Goal: Contribute content

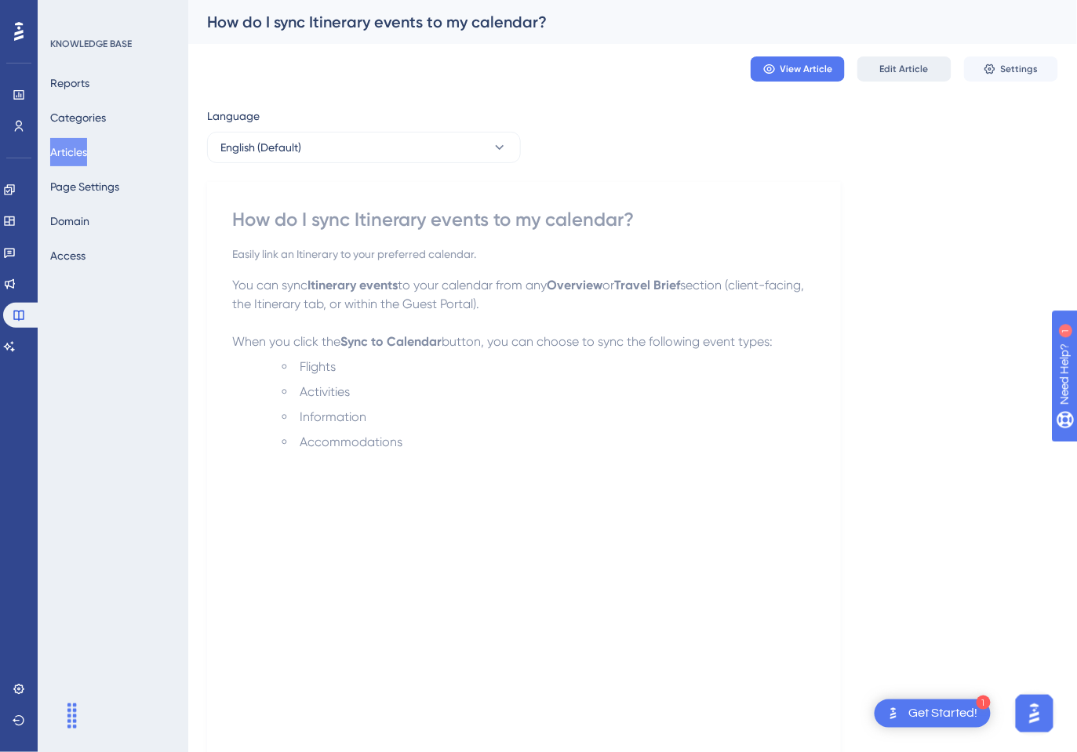
click at [893, 71] on span "Edit Article" at bounding box center [904, 69] width 49 height 13
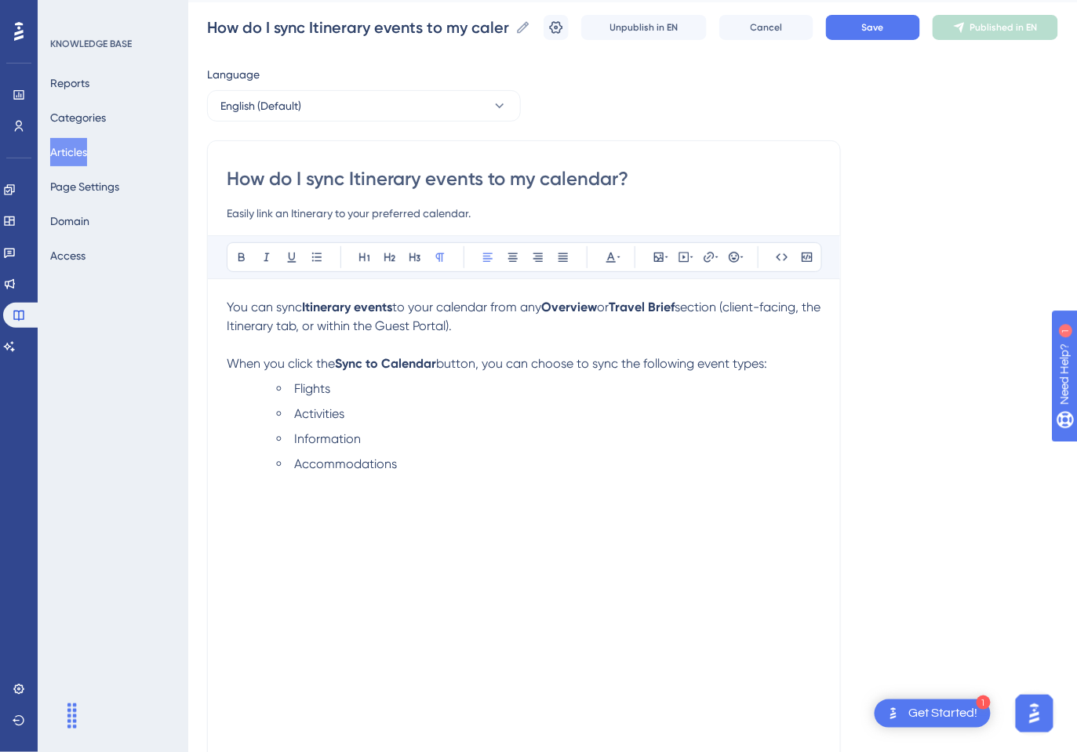
scroll to position [36, 0]
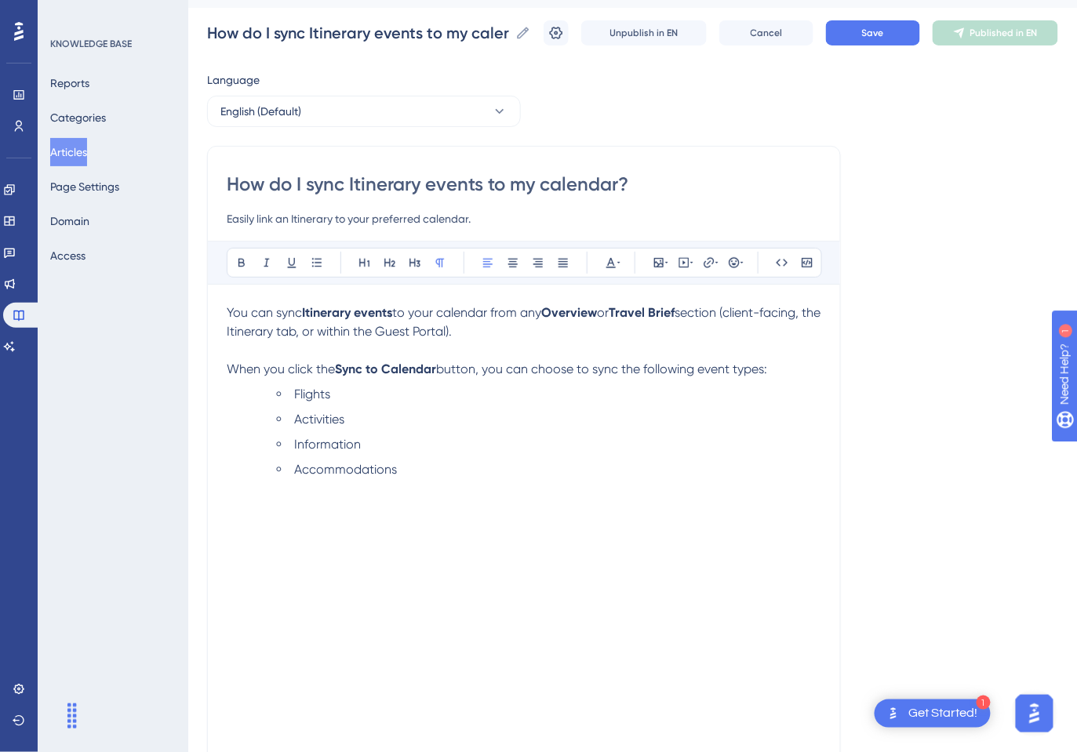
click at [444, 369] on span "button, you can choose to sync the following event types:" at bounding box center [601, 368] width 331 height 15
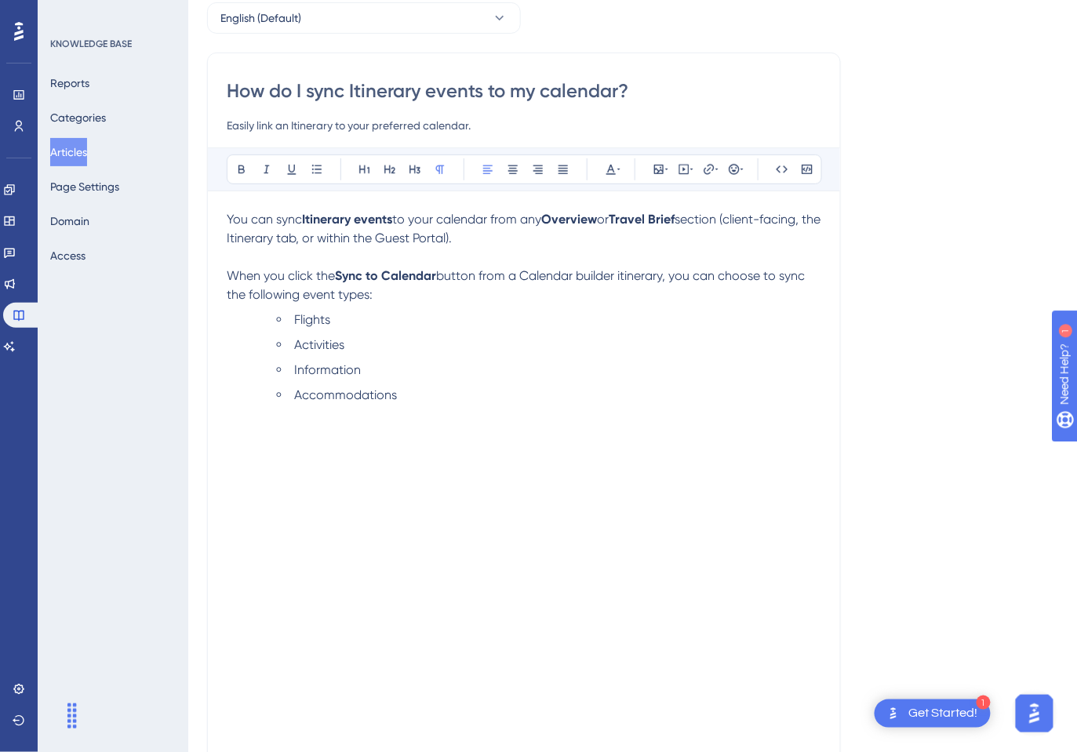
scroll to position [0, 0]
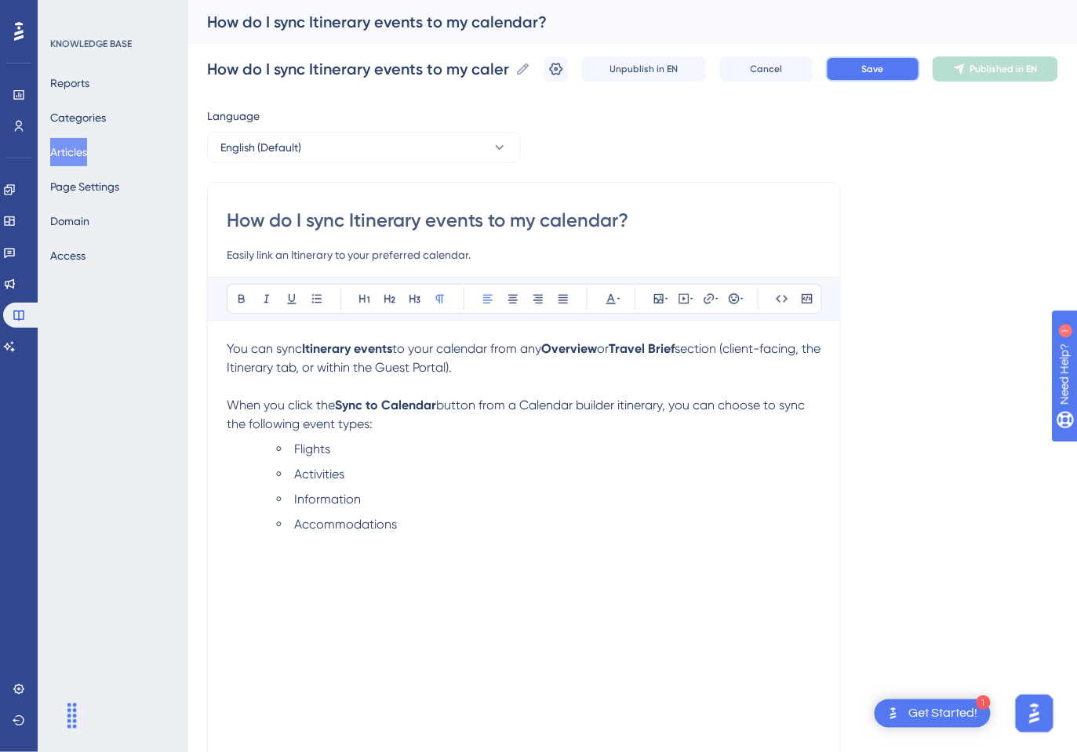
click at [872, 65] on span "Save" at bounding box center [873, 69] width 22 height 13
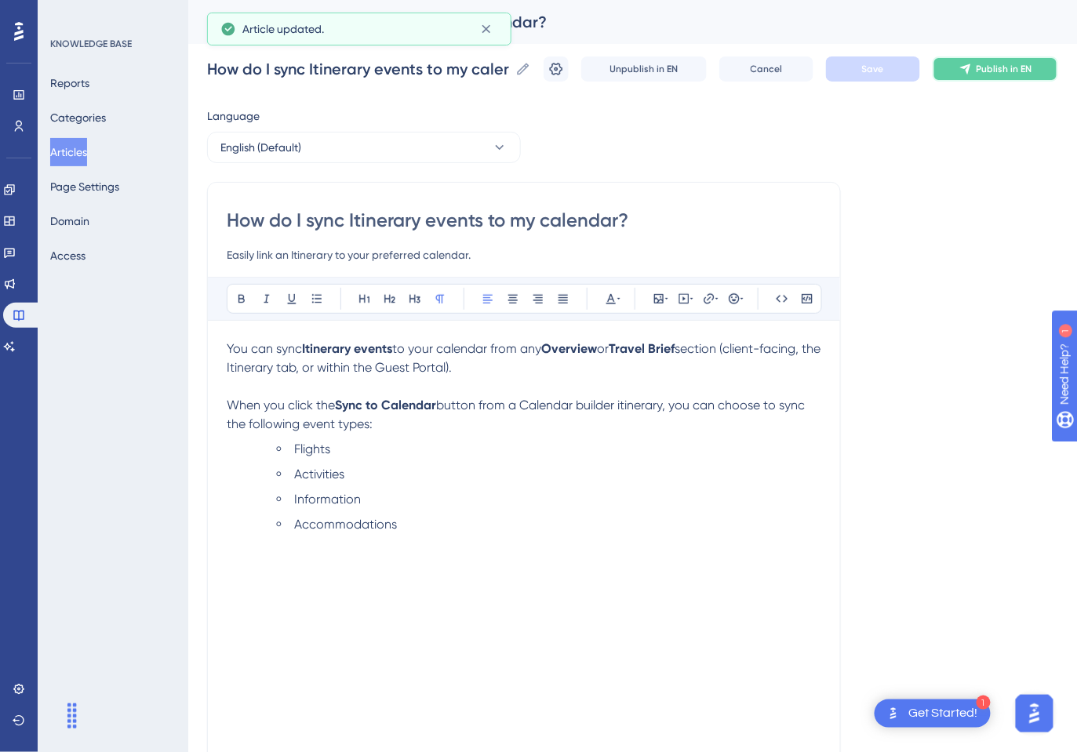
click at [993, 71] on span "Publish in EN" at bounding box center [1004, 69] width 56 height 13
